Goal: Navigation & Orientation: Find specific page/section

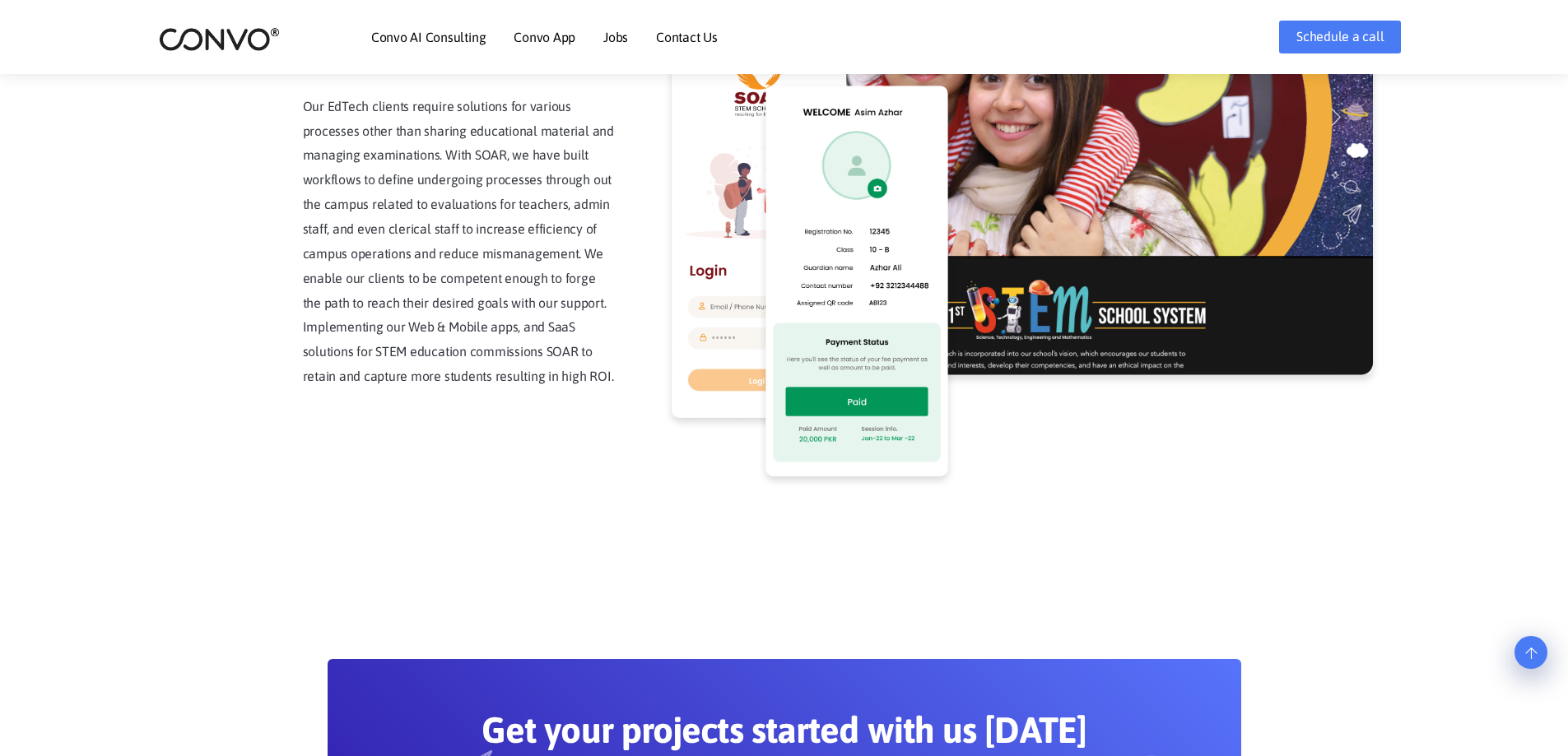
scroll to position [4616, 0]
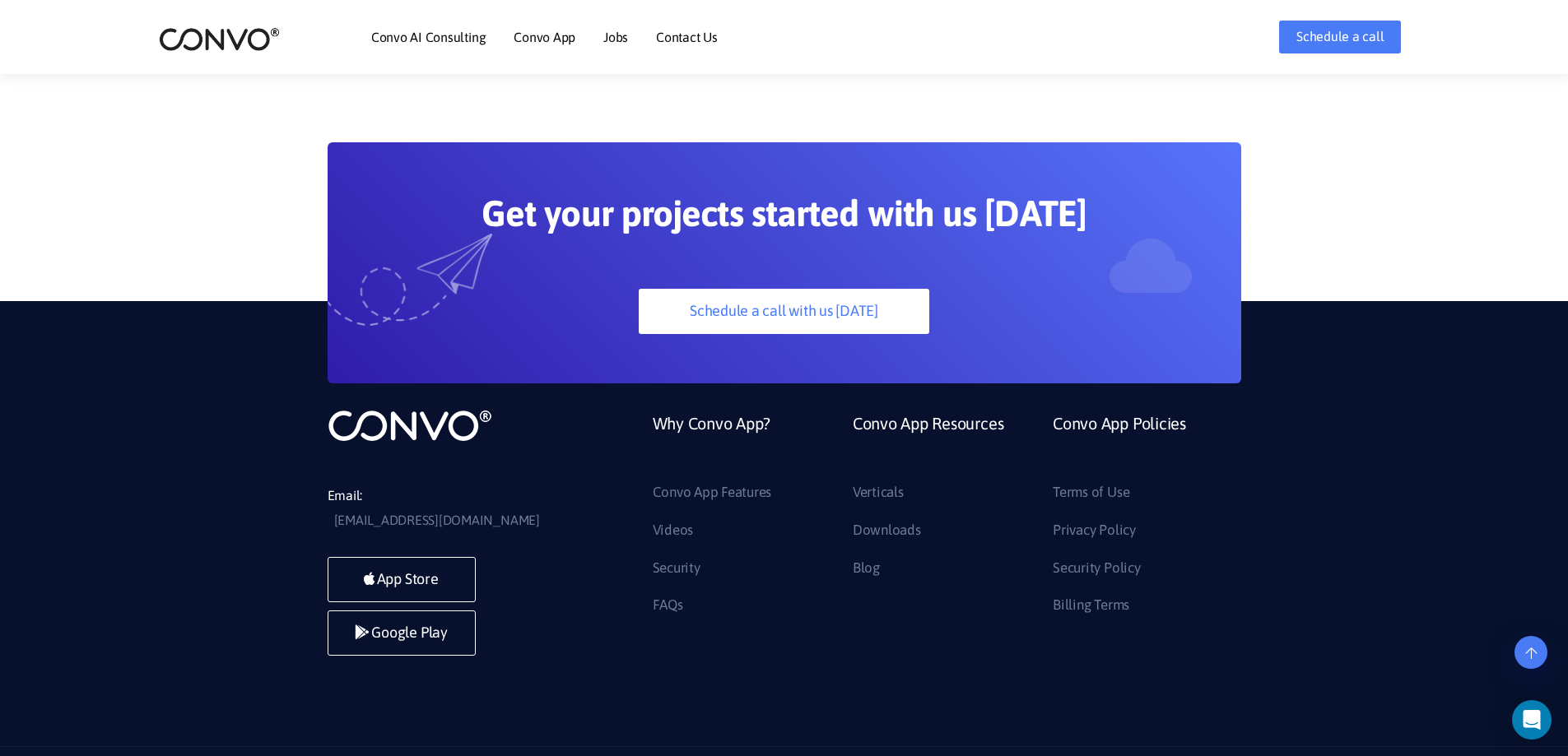
scroll to position [4616, 0]
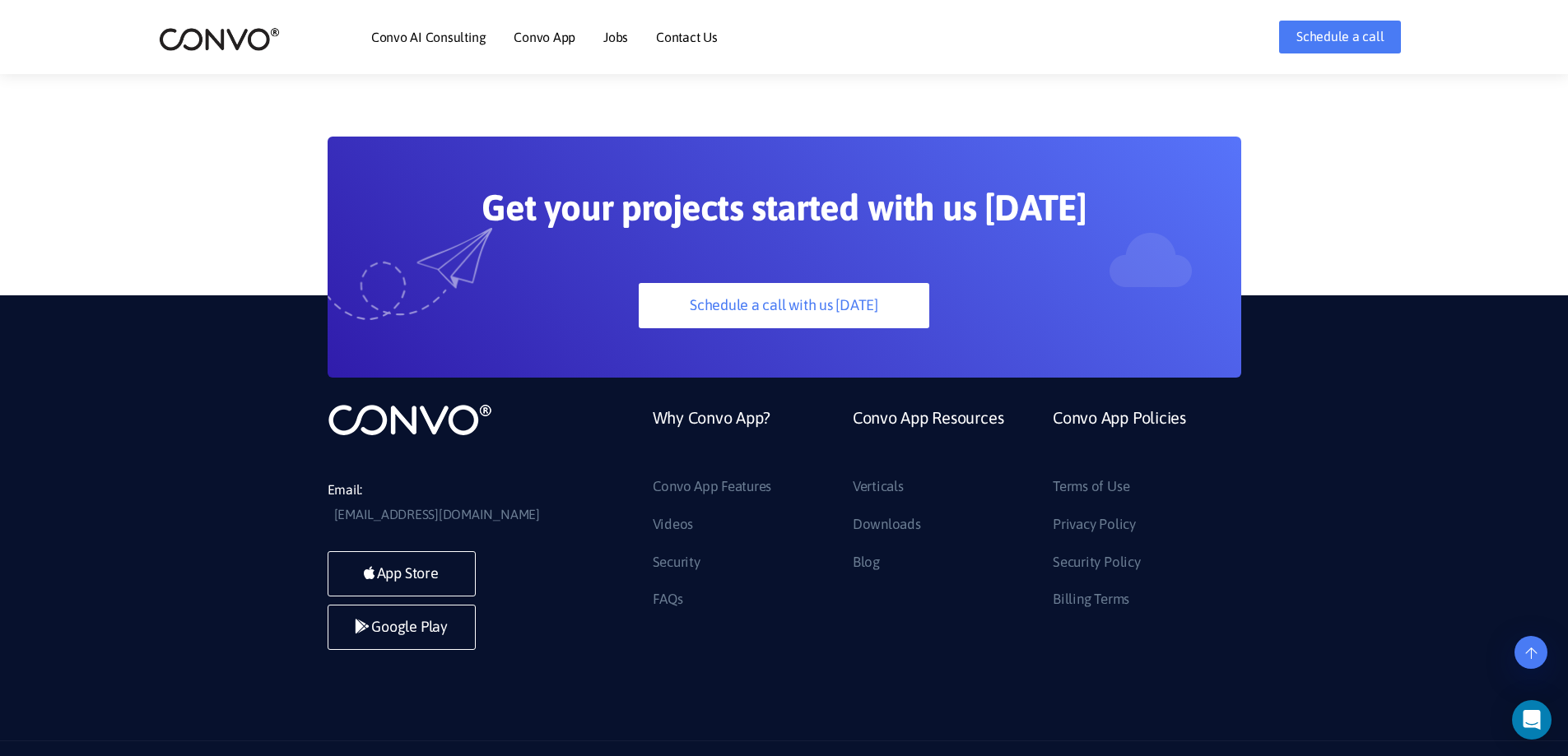
click at [610, 37] on link "Jobs" at bounding box center [616, 37] width 24 height 13
